Goal: Information Seeking & Learning: Understand process/instructions

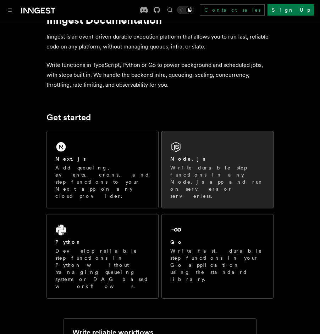
scroll to position [43, 0]
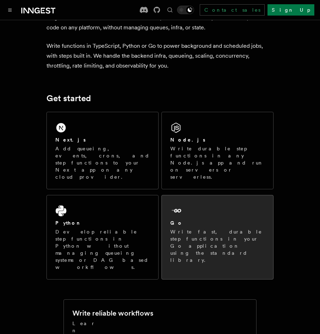
click at [198, 229] on p "Write fast, durable step functions in your Go application using the standard li…" at bounding box center [217, 246] width 94 height 35
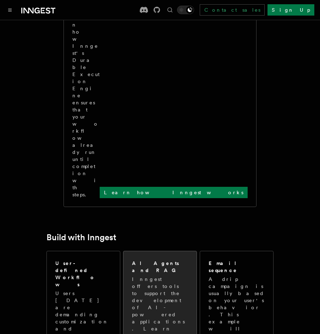
scroll to position [255, 0]
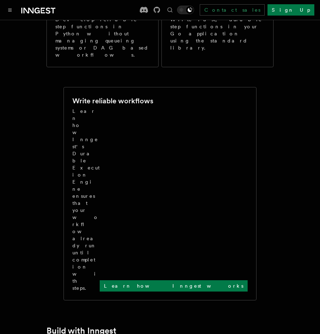
click at [198, 326] on h2 "Build with Inngest" at bounding box center [159, 331] width 227 height 10
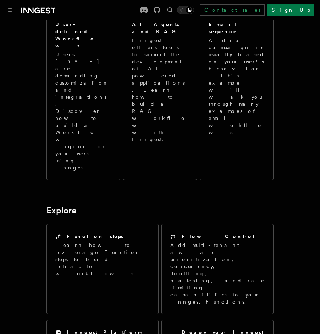
scroll to position [637, 0]
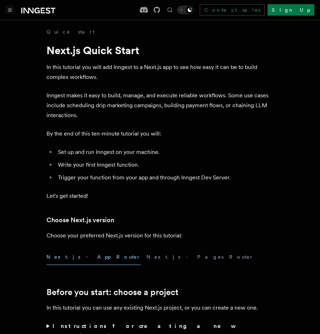
click at [13, 7] on button "Toggle navigation" at bounding box center [10, 10] width 9 height 9
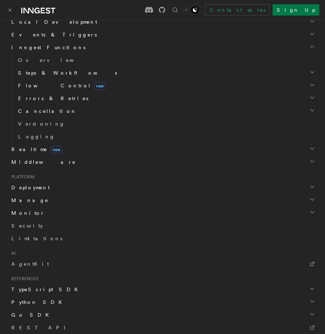
scroll to position [174, 0]
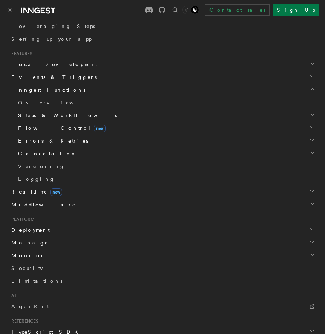
click at [43, 116] on span "Steps & Workflows" at bounding box center [66, 115] width 102 height 7
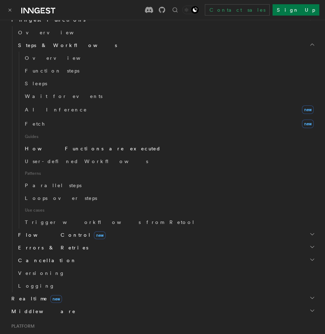
scroll to position [259, 0]
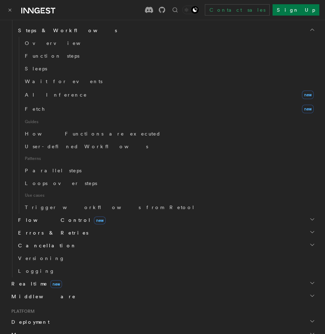
click at [43, 225] on h2 "Flow Control new" at bounding box center [165, 220] width 301 height 13
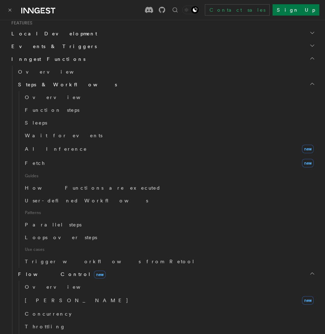
scroll to position [0, 0]
